Goal: Task Accomplishment & Management: Manage account settings

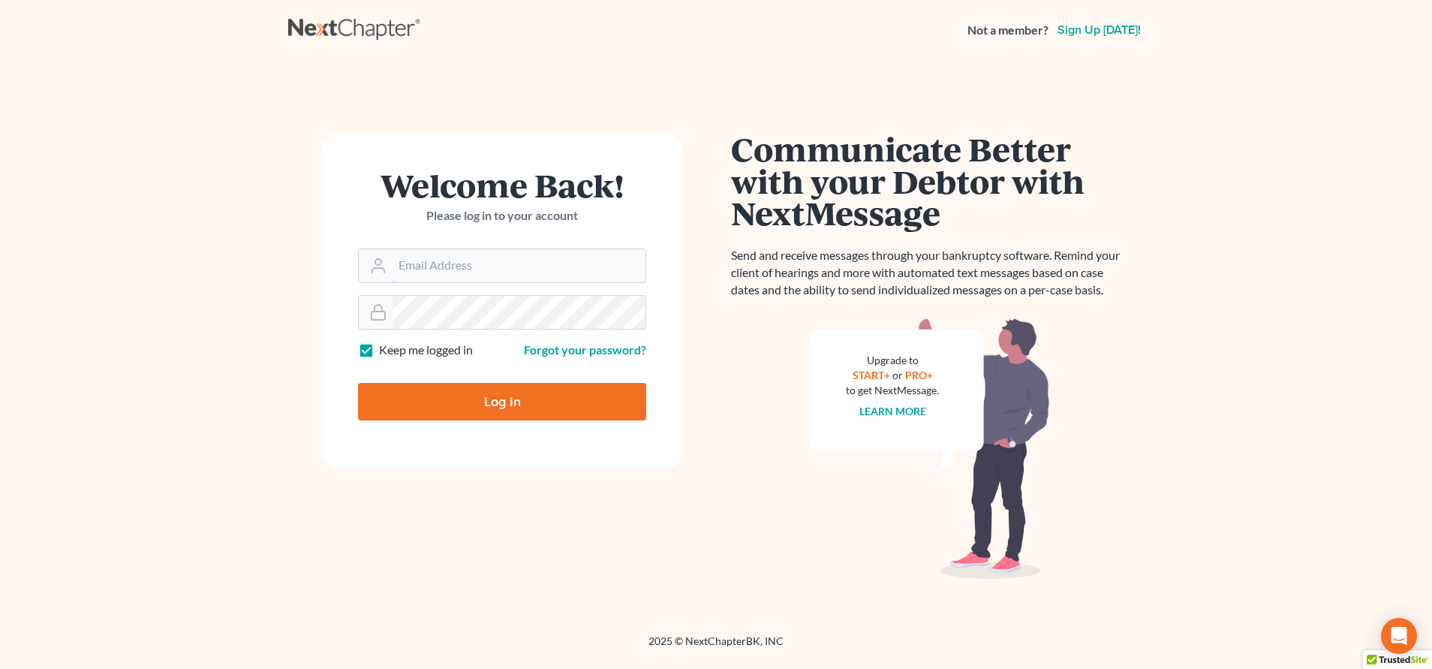
type input "[PERSON_NAME][EMAIL_ADDRESS][DOMAIN_NAME]"
click at [442, 396] on input "Log In" at bounding box center [502, 402] width 288 height 38
type input "Thinking..."
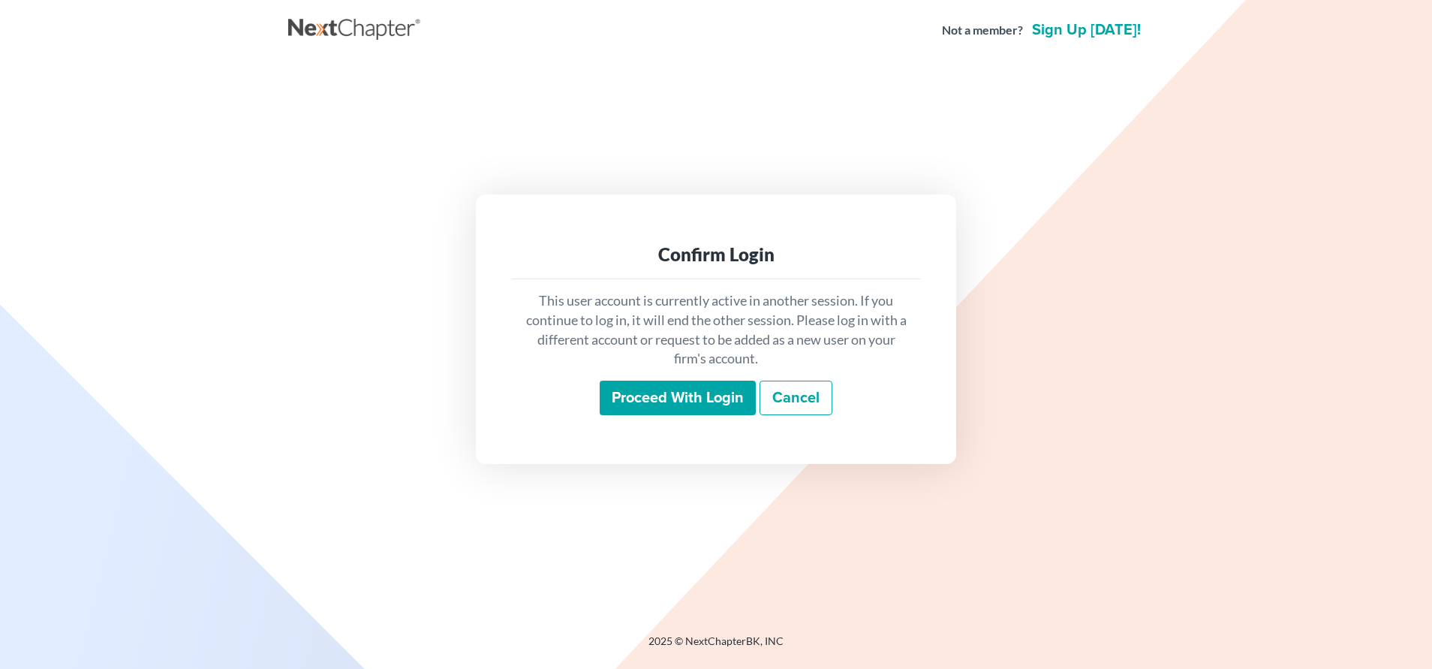
click at [651, 391] on input "Proceed with login" at bounding box center [678, 397] width 156 height 35
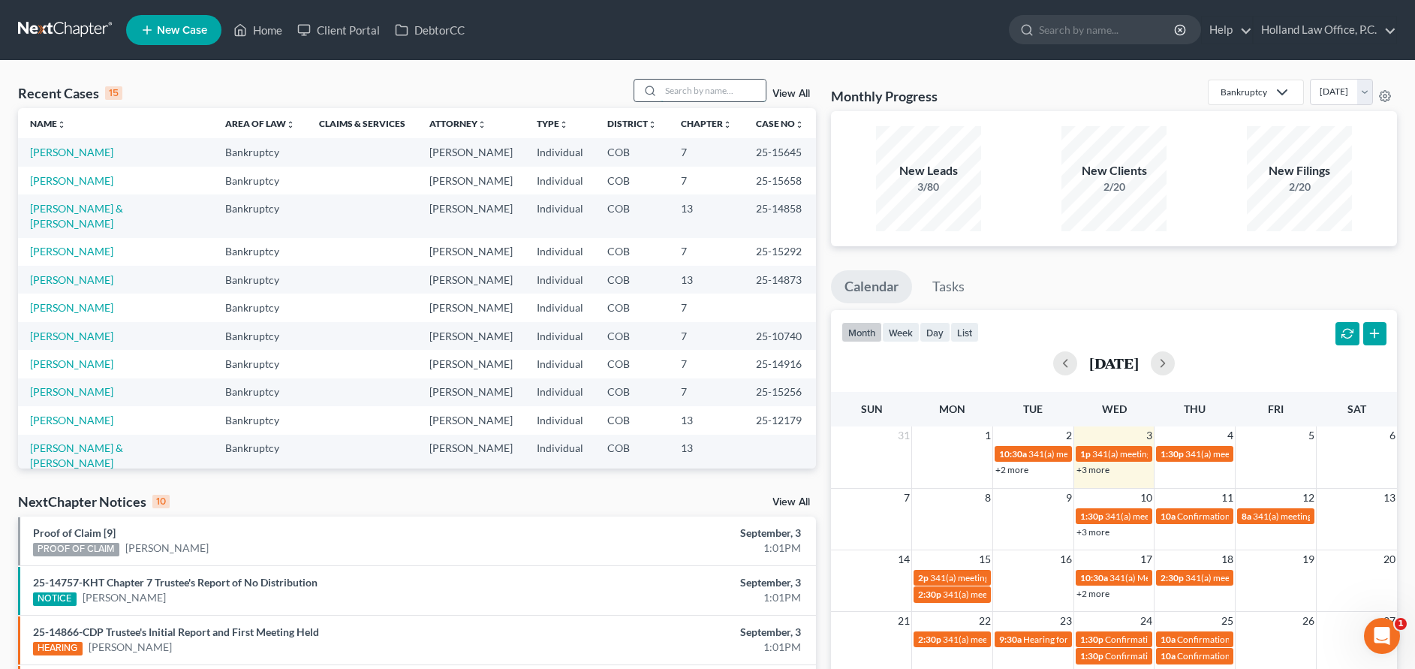
click at [705, 80] on input "search" at bounding box center [712, 91] width 105 height 22
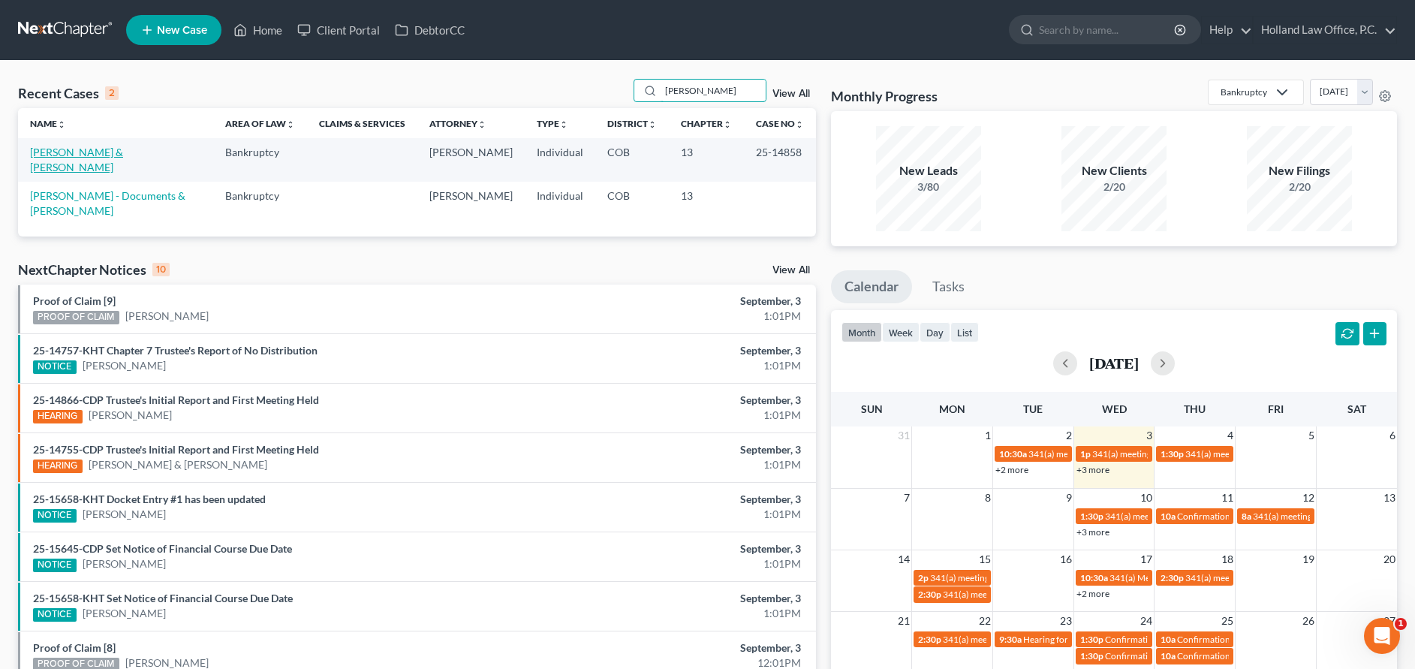
type input "[PERSON_NAME]"
click at [104, 150] on link "[PERSON_NAME] & [PERSON_NAME]" at bounding box center [76, 160] width 93 height 28
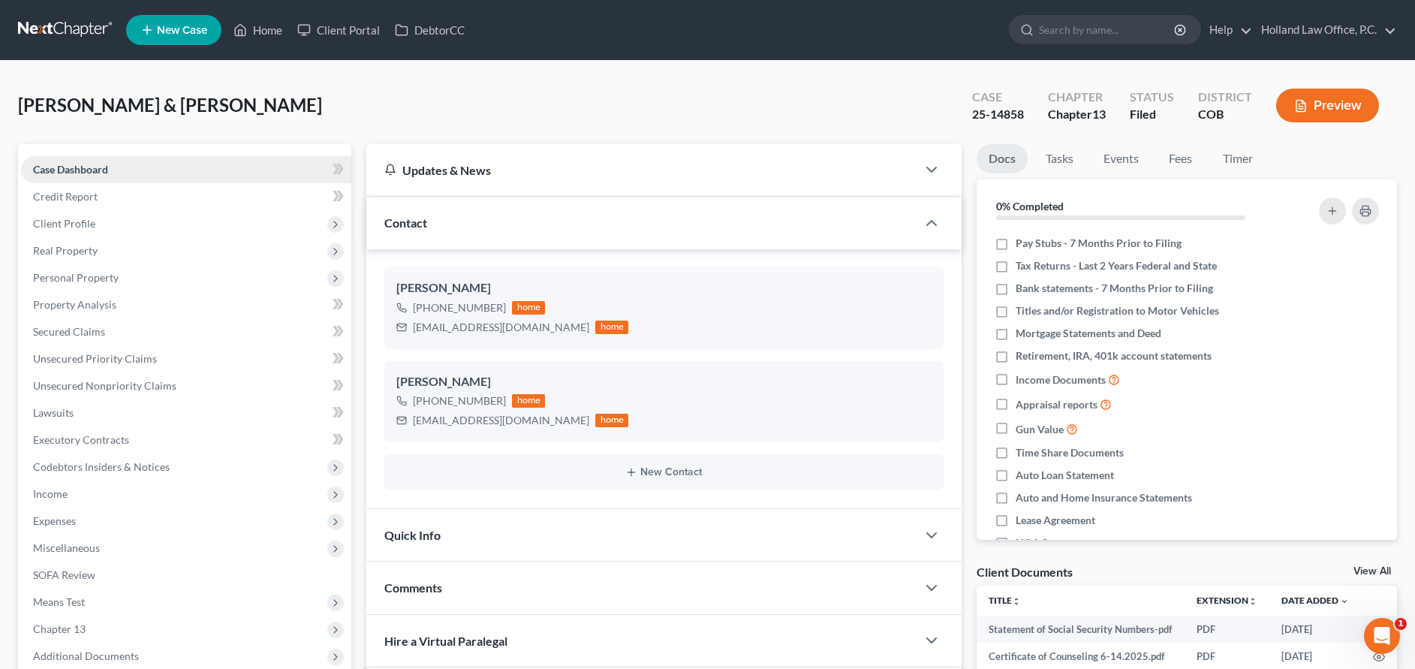
click at [91, 173] on span "Case Dashboard" at bounding box center [70, 169] width 75 height 13
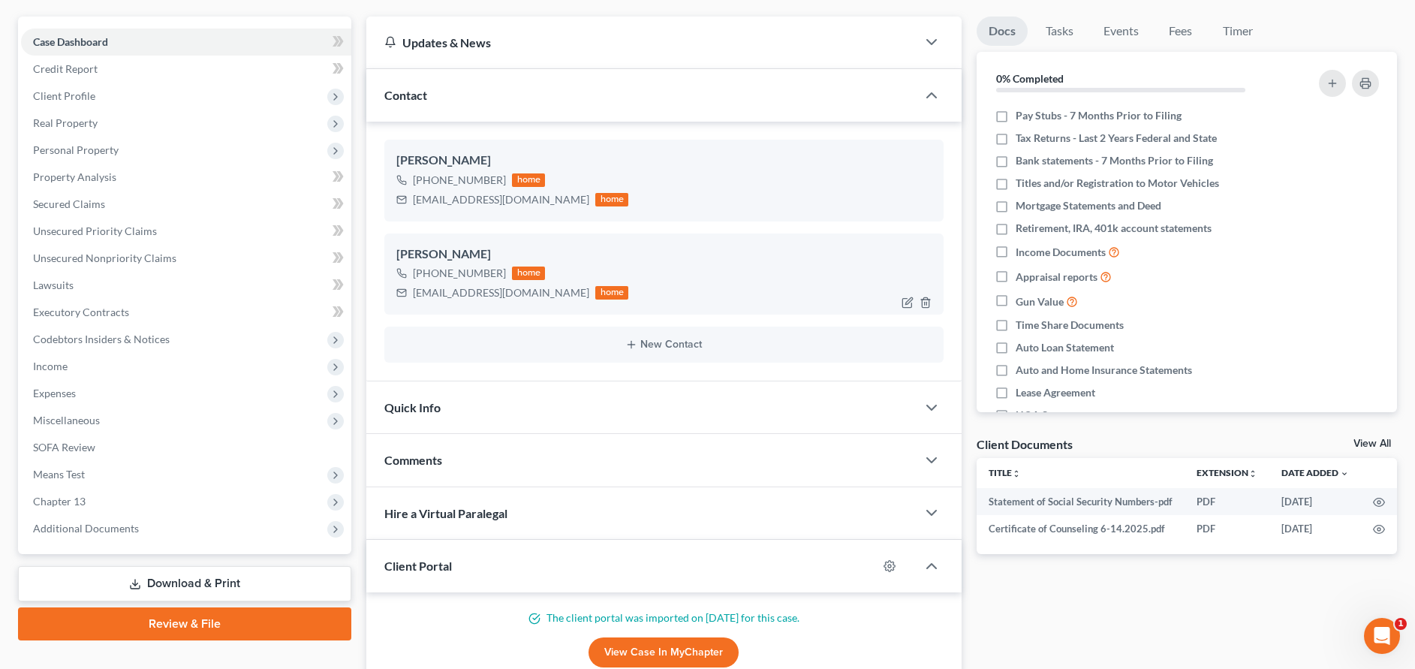
scroll to position [225, 0]
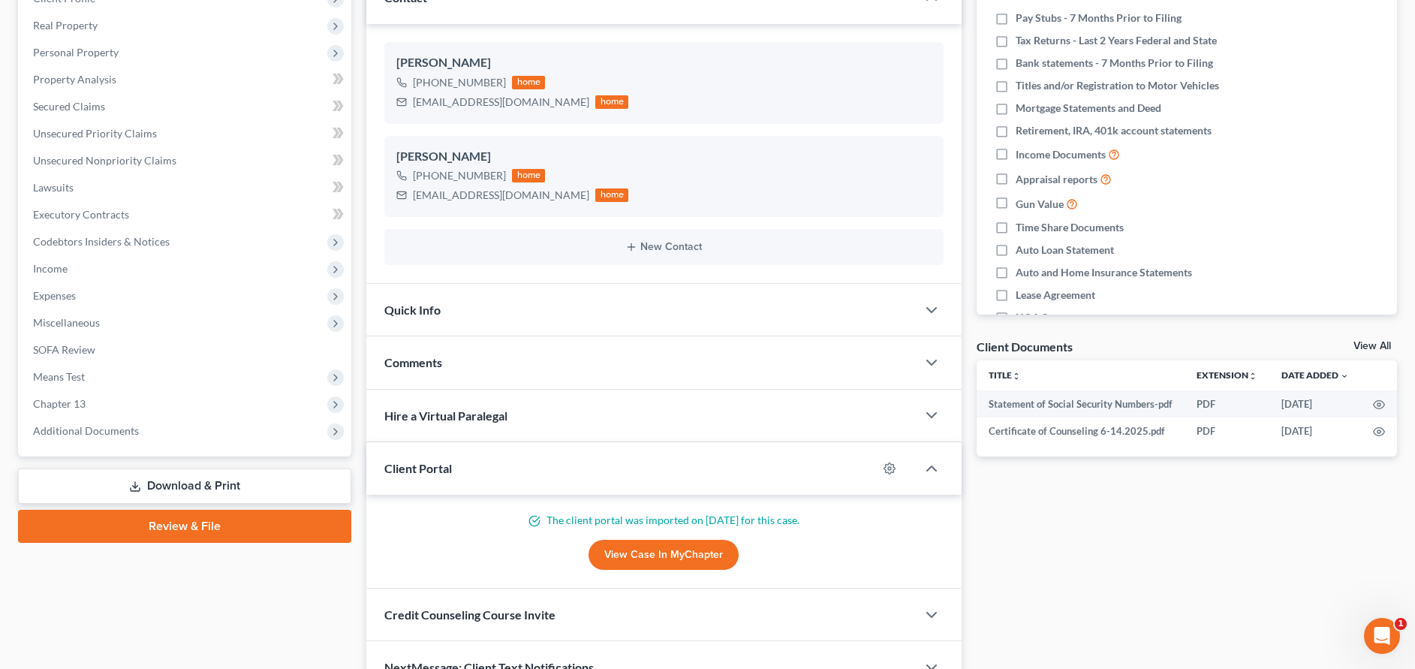
click at [427, 355] on span "Comments" at bounding box center [413, 362] width 58 height 14
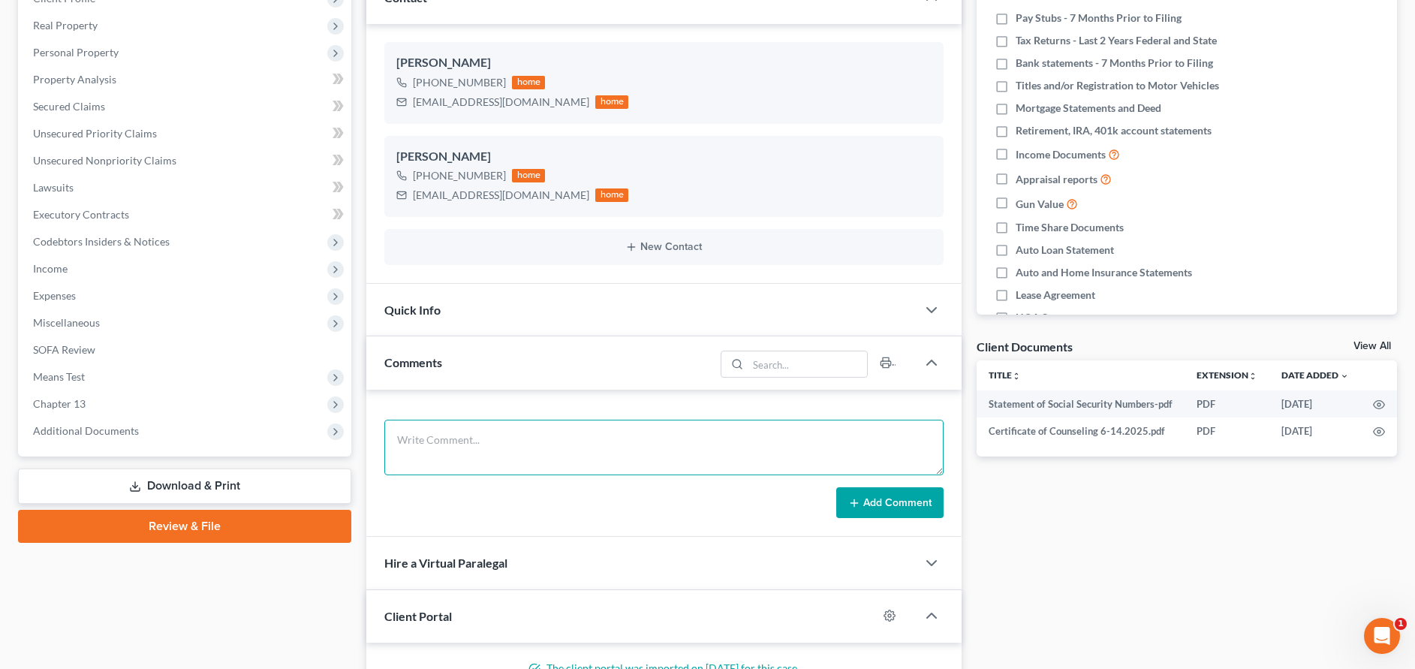
click at [431, 441] on textarea at bounding box center [663, 448] width 558 height 56
click at [430, 464] on textarea "341 Meeting - Trustee Goodman" at bounding box center [663, 448] width 558 height 56
click at [477, 464] on textarea "341 Meeting - Trustee Goodman They have 7 people in their family - including pa…" at bounding box center [663, 448] width 558 height 56
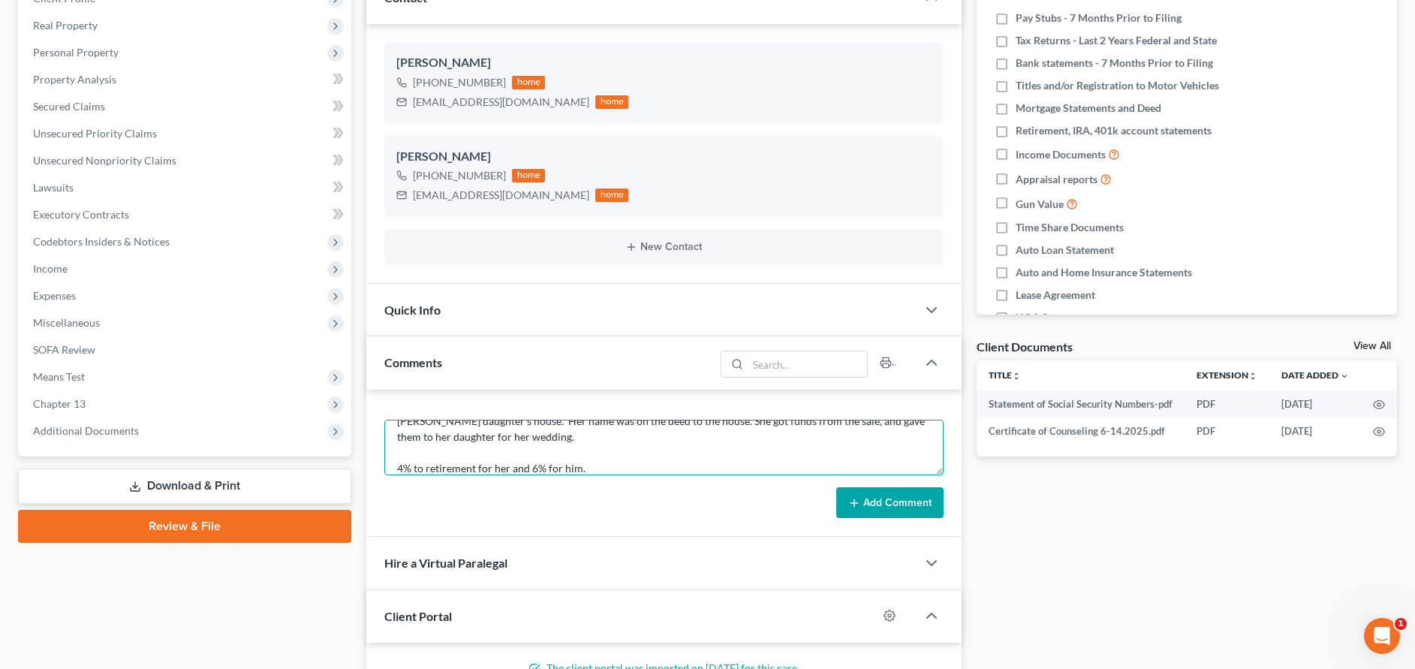
click at [606, 455] on textarea "341 Meeting - Trustee Goodman They have 7 people in their family - including pa…" at bounding box center [663, 448] width 558 height 56
click at [594, 465] on textarea "341 Meeting - Trustee Goodman They have 7 people in their family - including pa…" at bounding box center [663, 448] width 558 height 56
click at [807, 469] on textarea "341 Meeting - Trustee Goodman They have 7 people in their family - including pa…" at bounding box center [663, 448] width 558 height 56
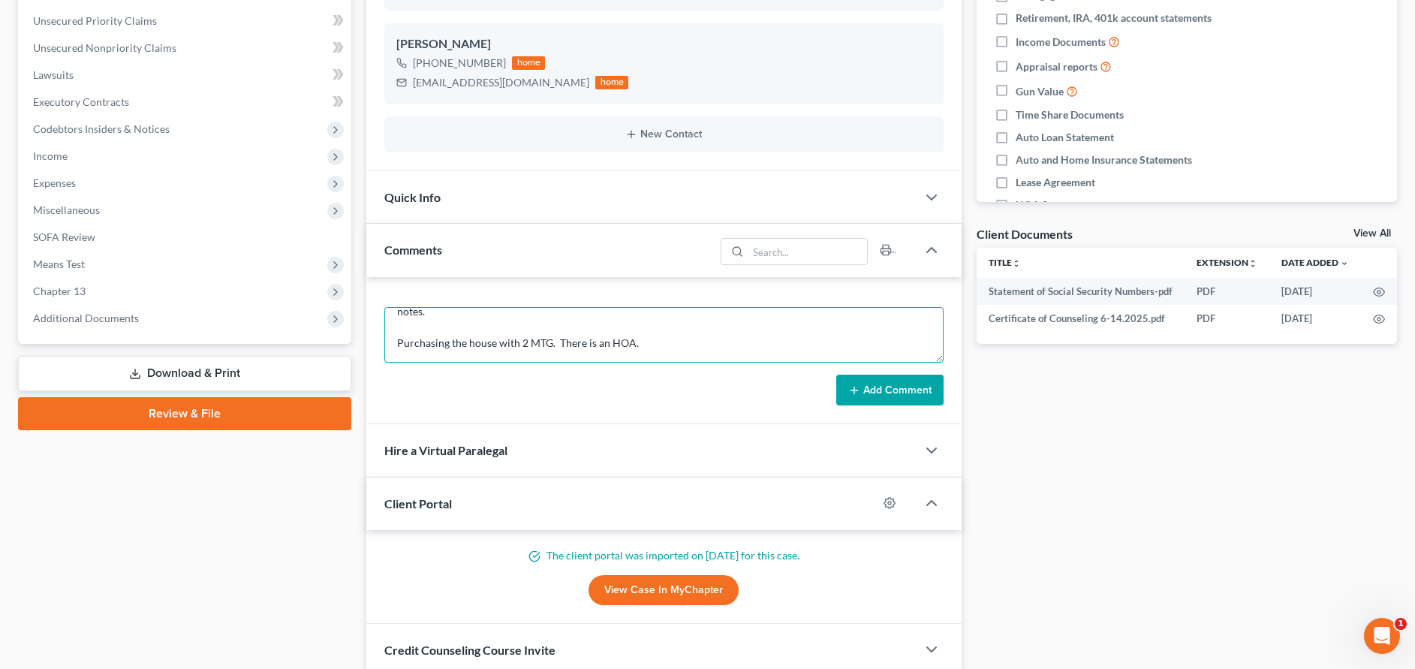
scroll to position [450, 0]
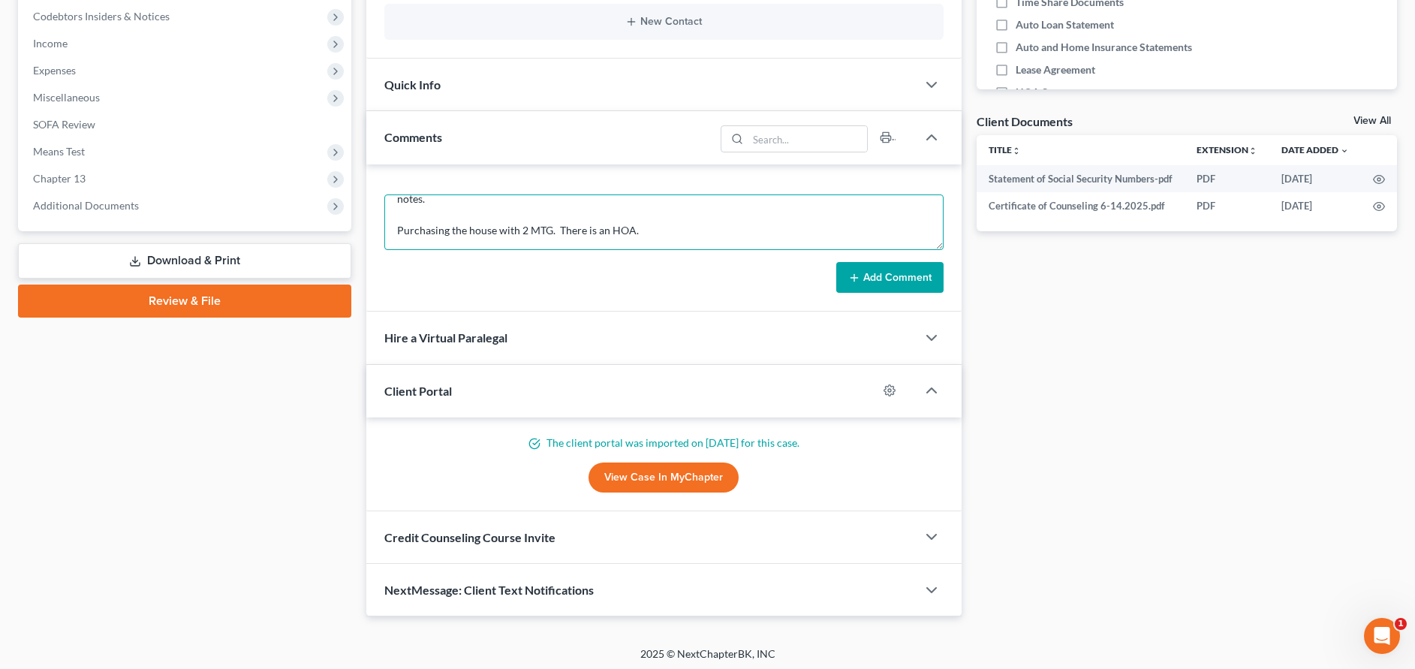
click at [663, 233] on textarea "341 Meeting - Trustee Goodman They have 7 people in their family - including pa…" at bounding box center [663, 222] width 558 height 56
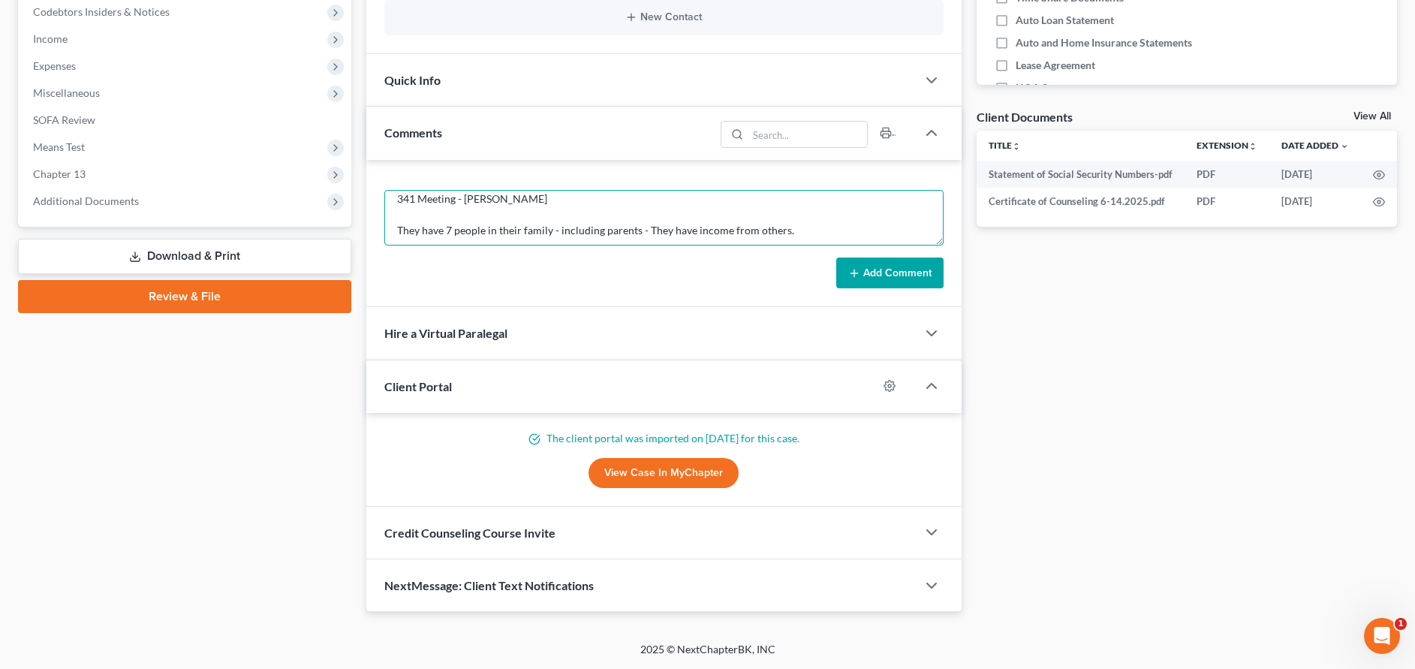
scroll to position [124, 0]
click at [544, 234] on textarea "341 Meeting - Trustee Goodman They have 7 people in their family - including pa…" at bounding box center [663, 218] width 558 height 56
click at [652, 224] on textarea "341 Meeting - Trustee Goodman They have 7 people in their family - including pa…" at bounding box center [663, 218] width 558 height 56
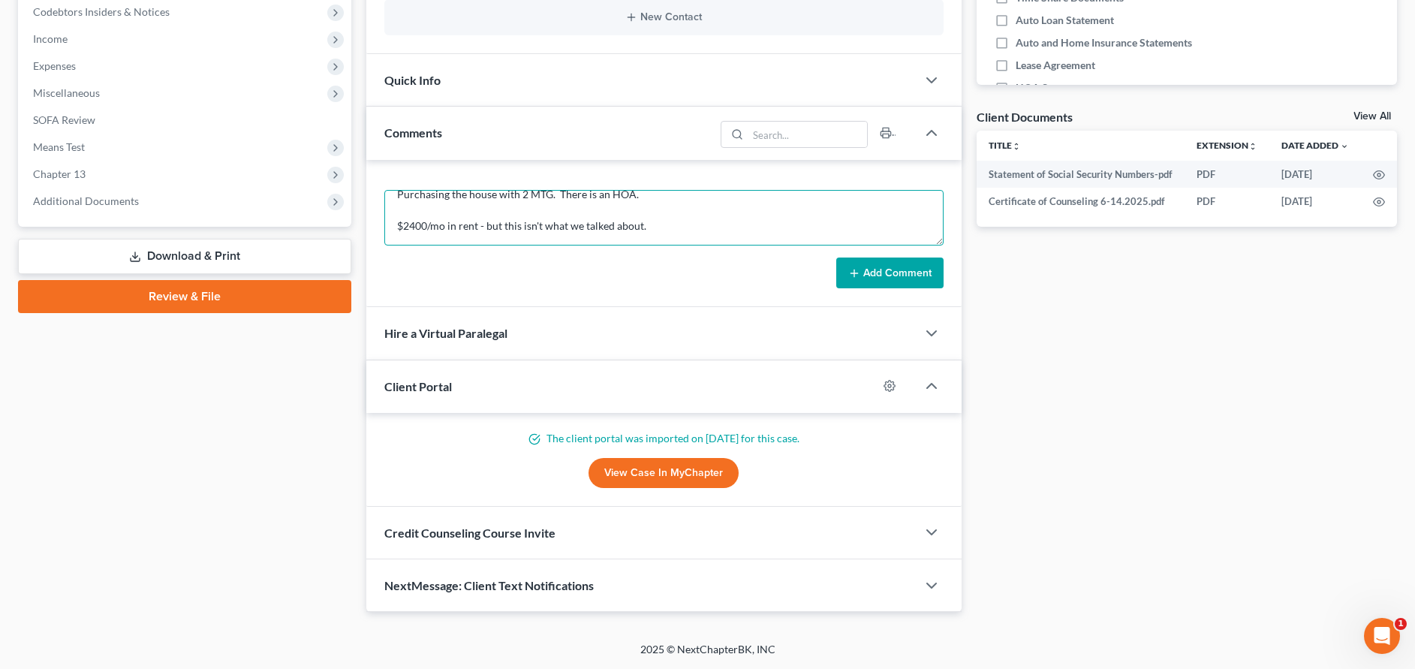
type textarea "341 Meeting - Trustee Goodman They have 7 people in their family - including pa…"
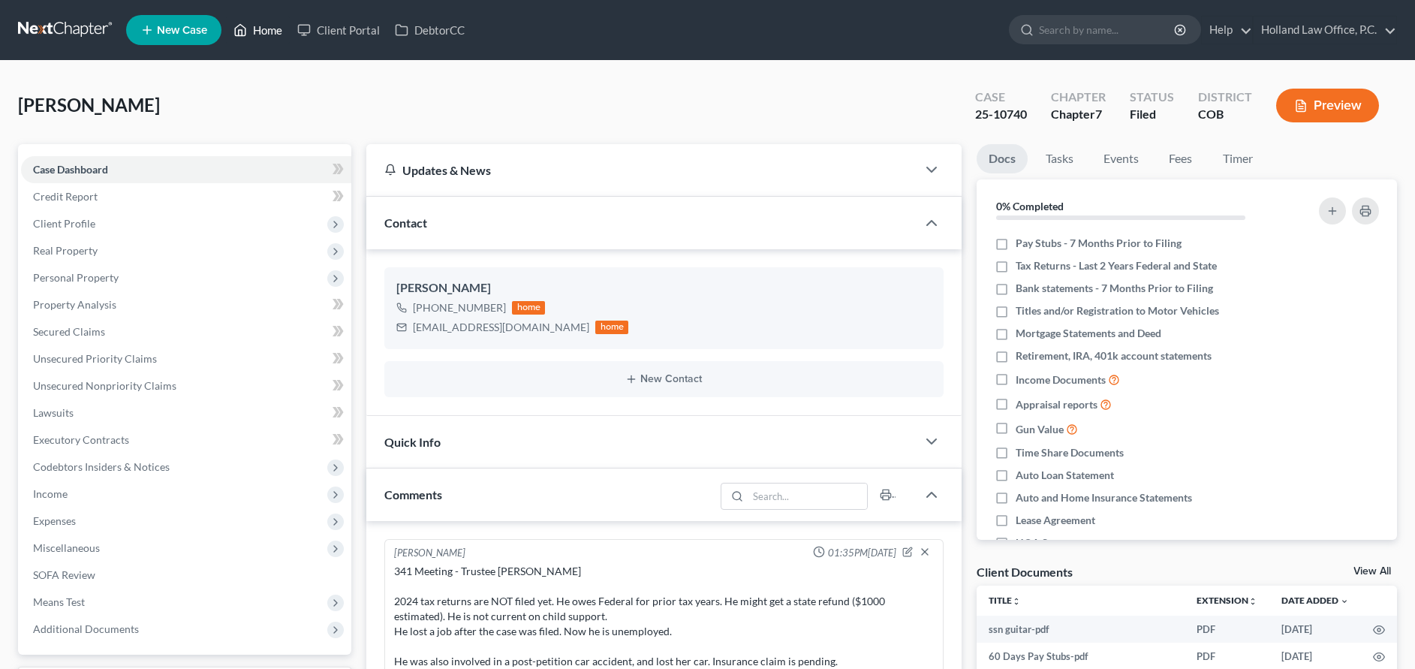
scroll to position [20, 0]
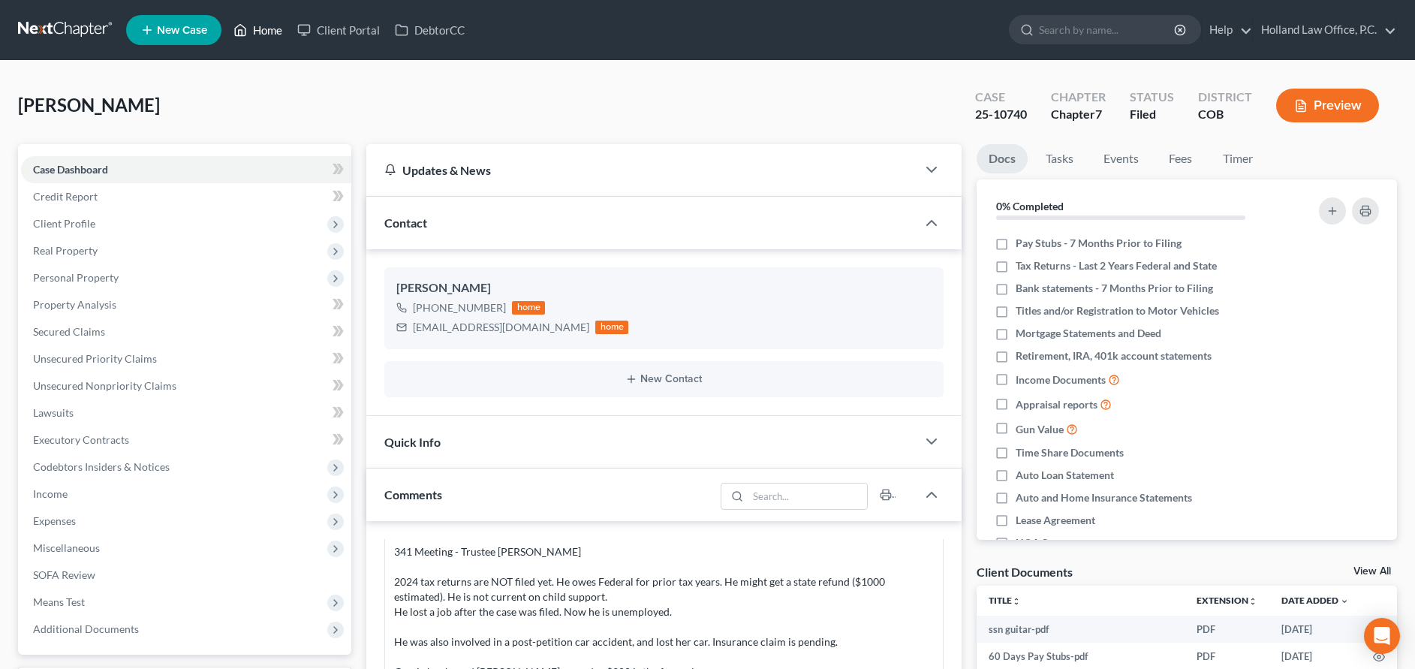
click at [260, 29] on link "Home" at bounding box center [258, 30] width 64 height 27
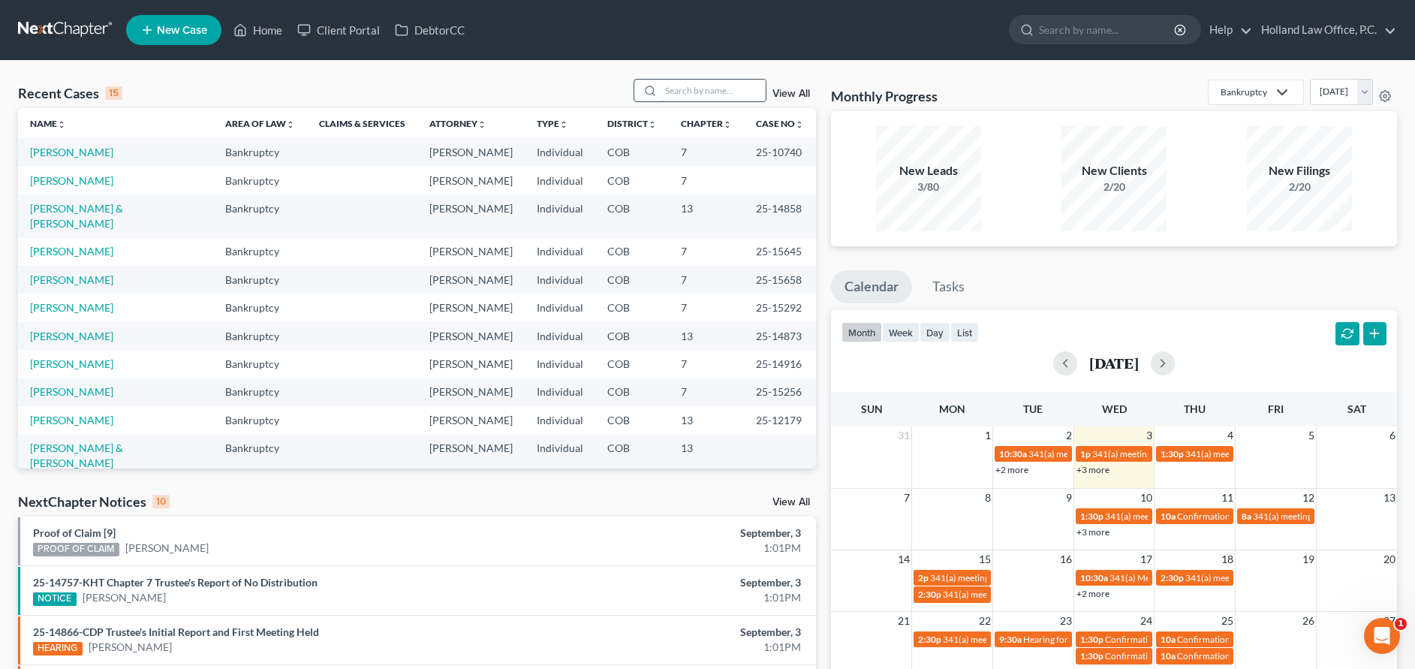
click at [704, 80] on input "search" at bounding box center [712, 91] width 105 height 22
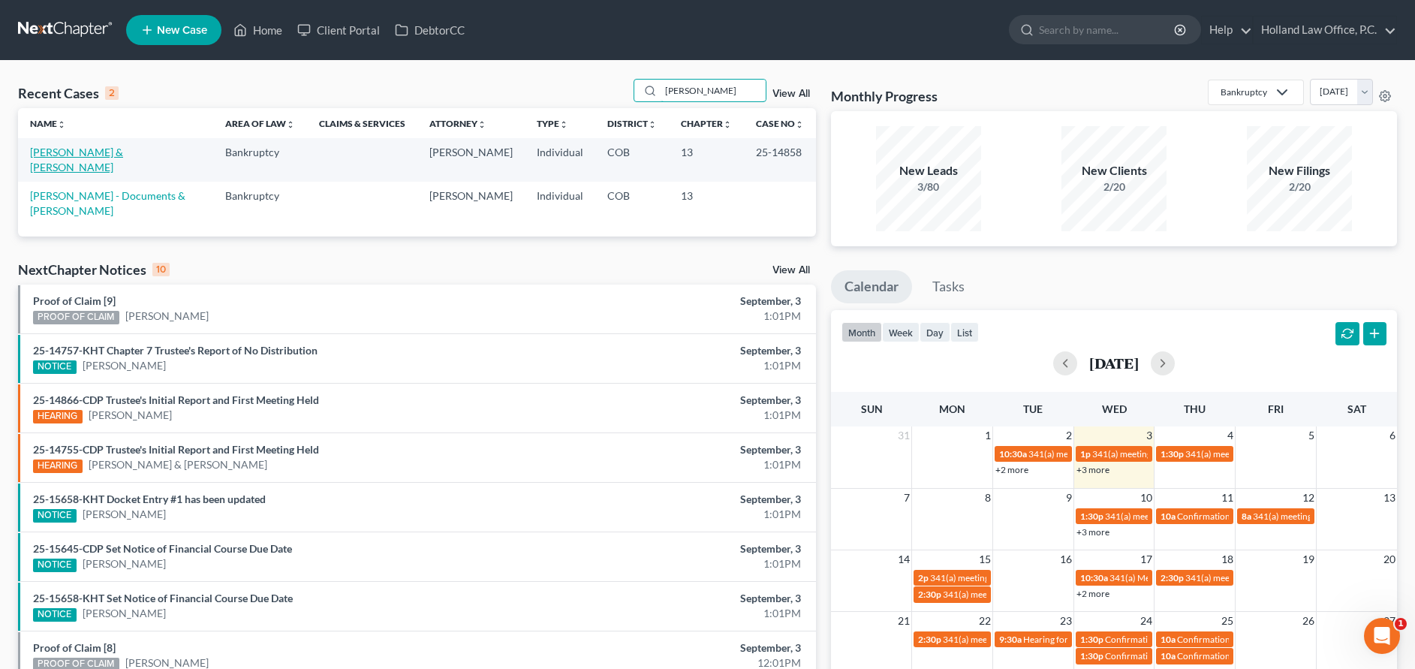
type input "[PERSON_NAME]"
click at [123, 155] on link "[PERSON_NAME] & [PERSON_NAME]" at bounding box center [76, 160] width 93 height 28
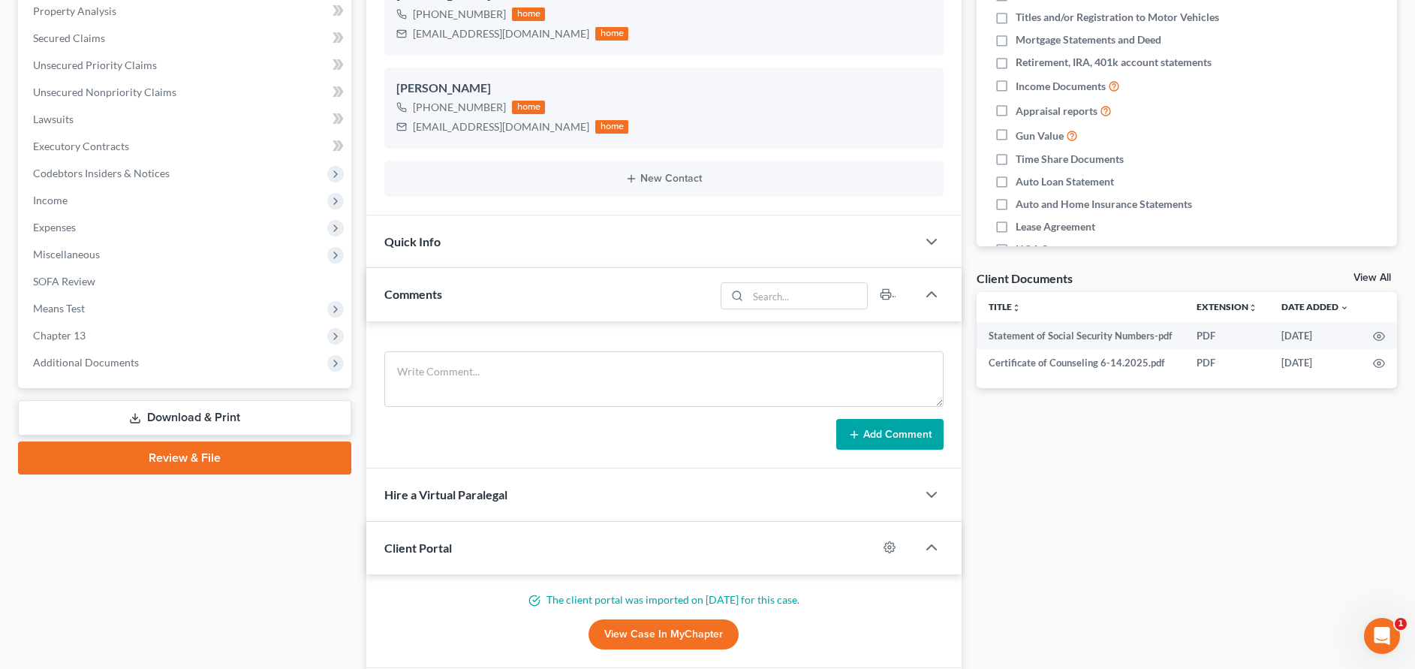
scroll to position [338, 0]
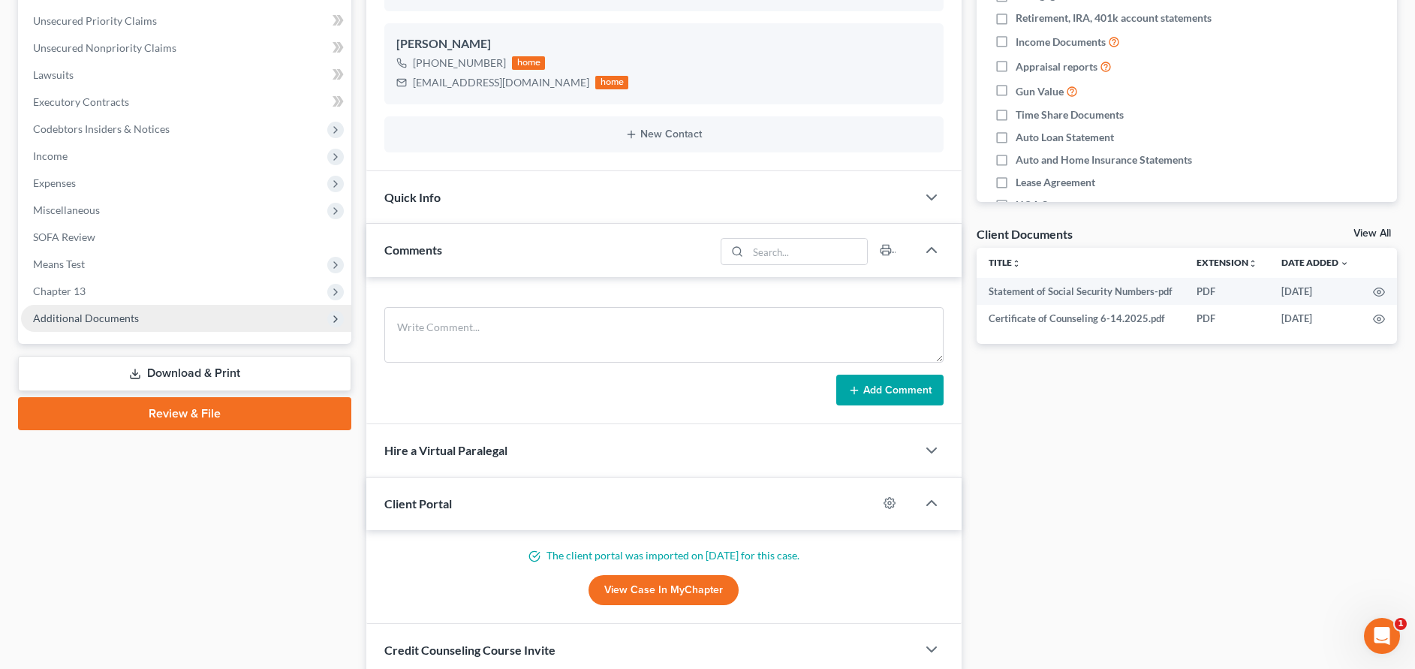
click at [80, 319] on span "Additional Documents" at bounding box center [86, 317] width 106 height 13
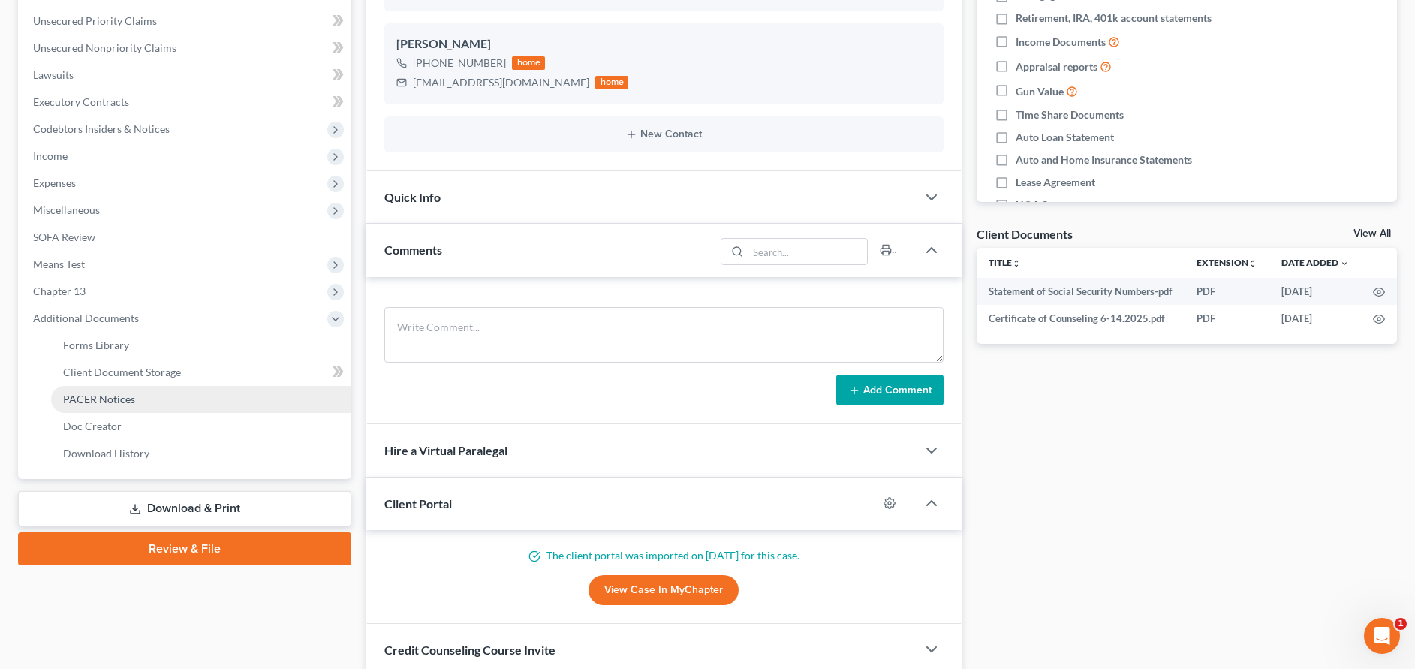
click at [73, 394] on span "PACER Notices" at bounding box center [99, 398] width 72 height 13
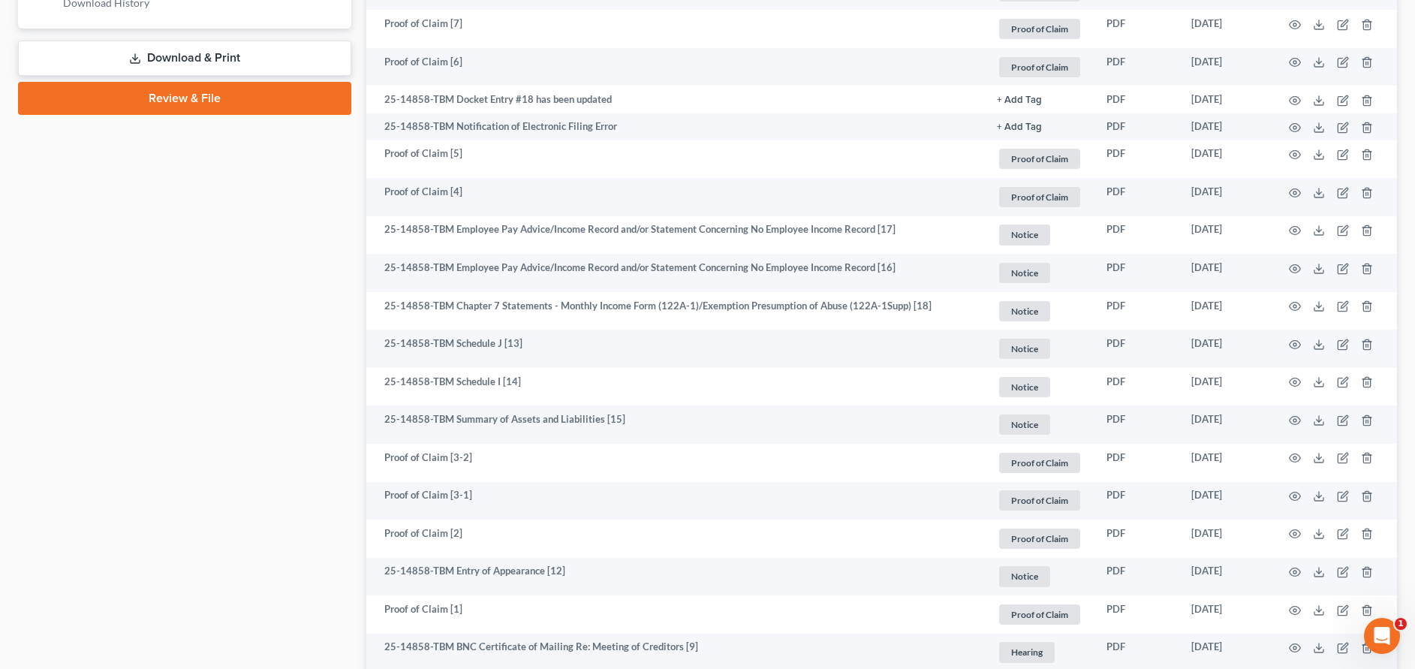
scroll to position [901, 0]
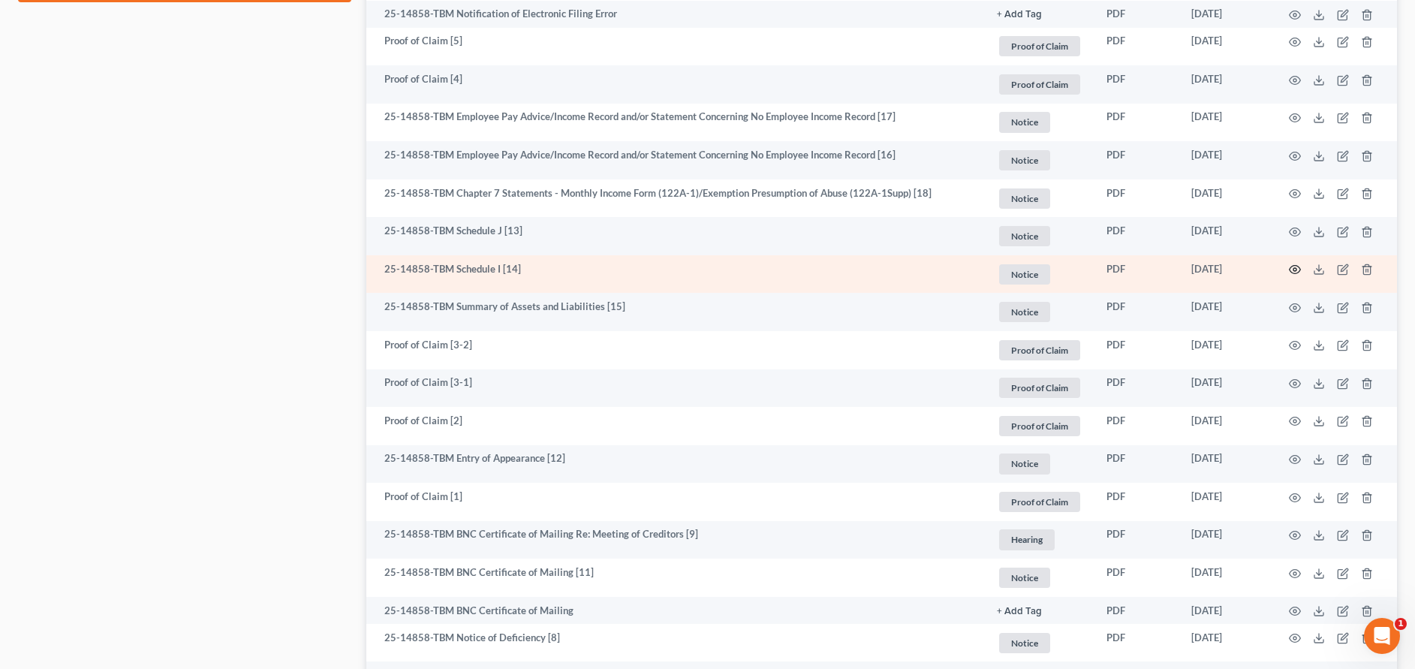
click at [1298, 269] on icon "button" at bounding box center [1295, 269] width 12 height 12
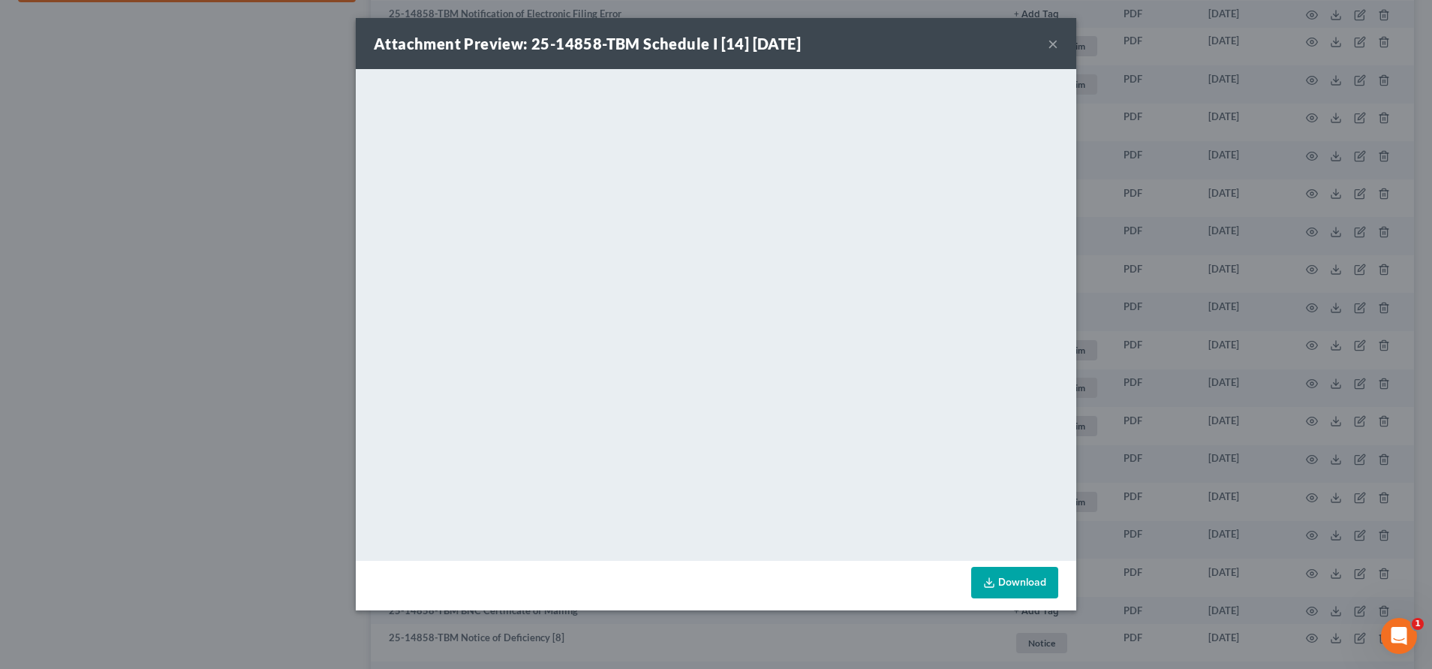
click at [1050, 42] on button "×" at bounding box center [1053, 44] width 11 height 18
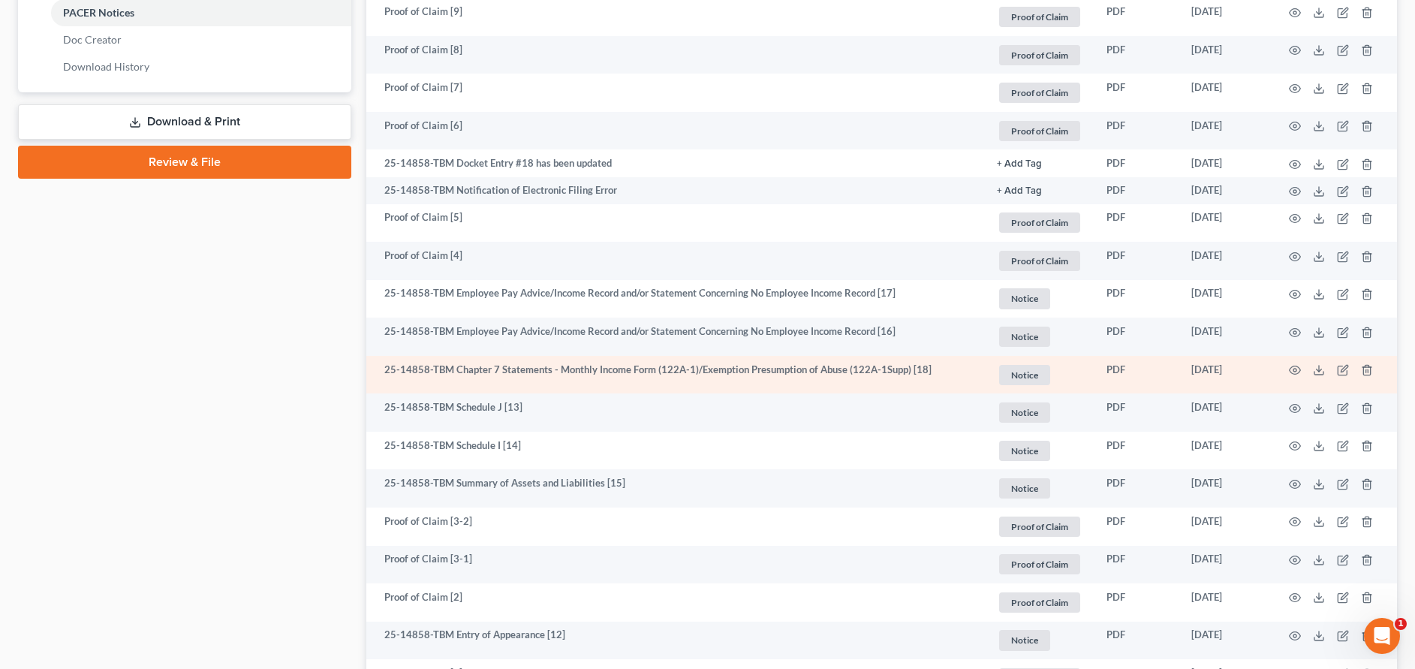
scroll to position [675, 0]
